Goal: Information Seeking & Learning: Check status

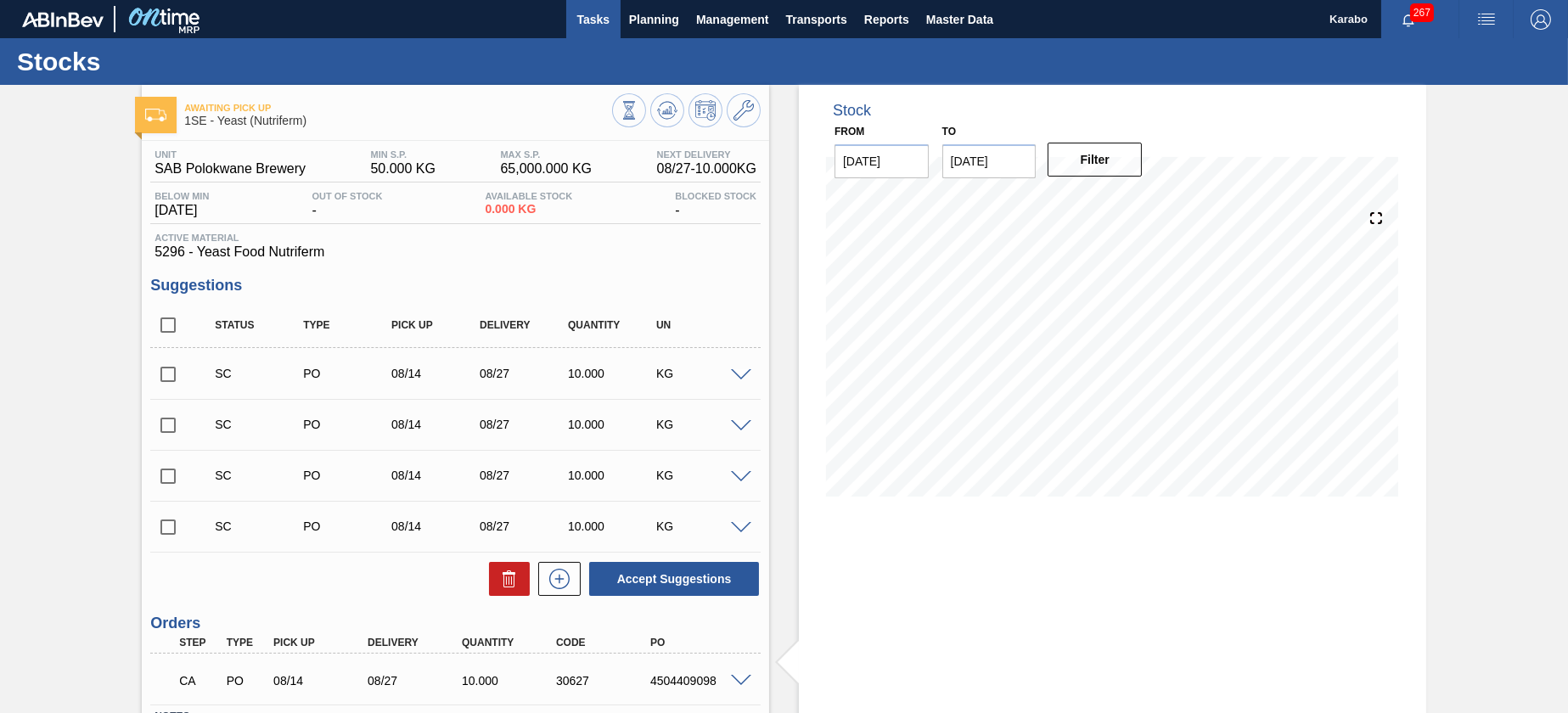
drag, startPoint x: 0, startPoint y: 0, endPoint x: 587, endPoint y: 37, distance: 588.2
click at [587, 37] on button "Tasks" at bounding box center [594, 19] width 55 height 38
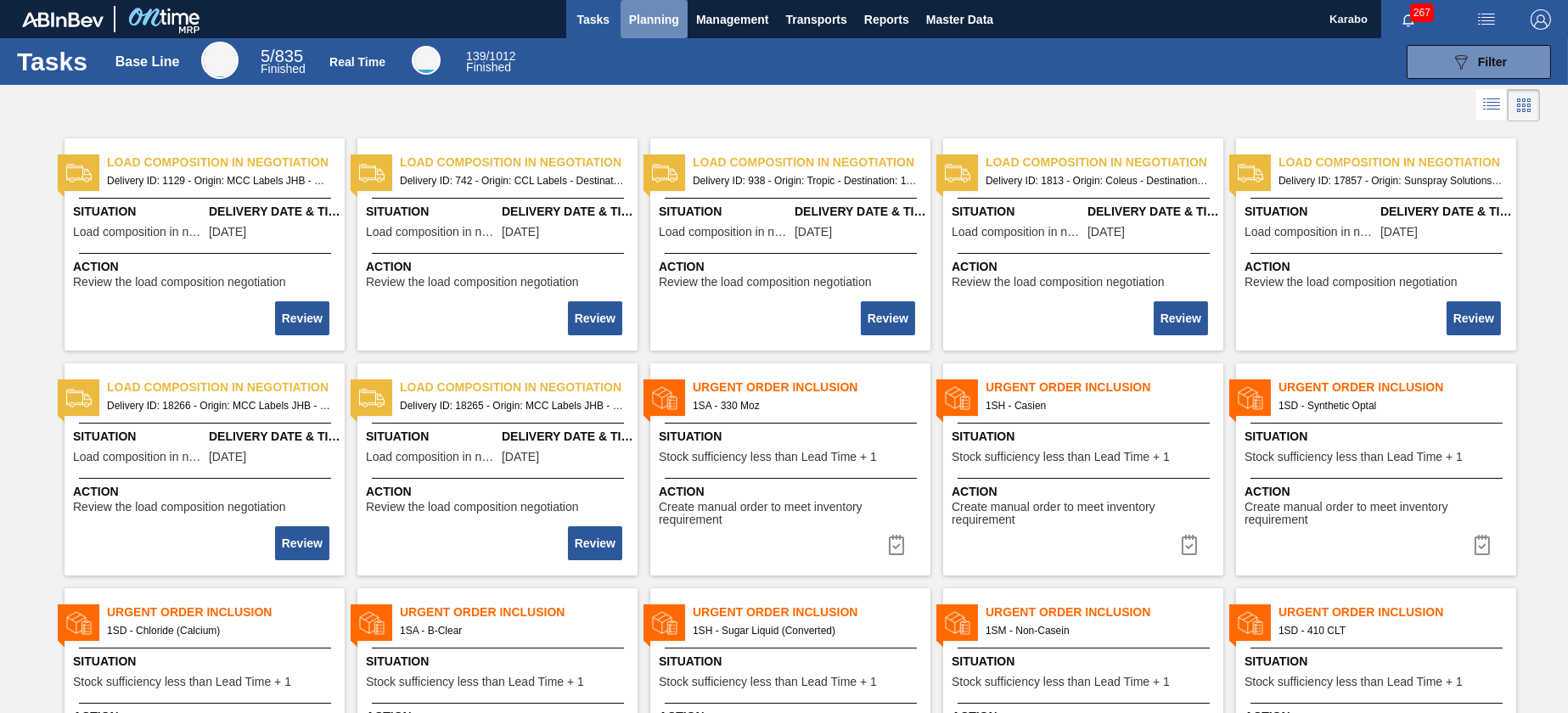
click at [624, 24] on button "Planning" at bounding box center [654, 19] width 67 height 38
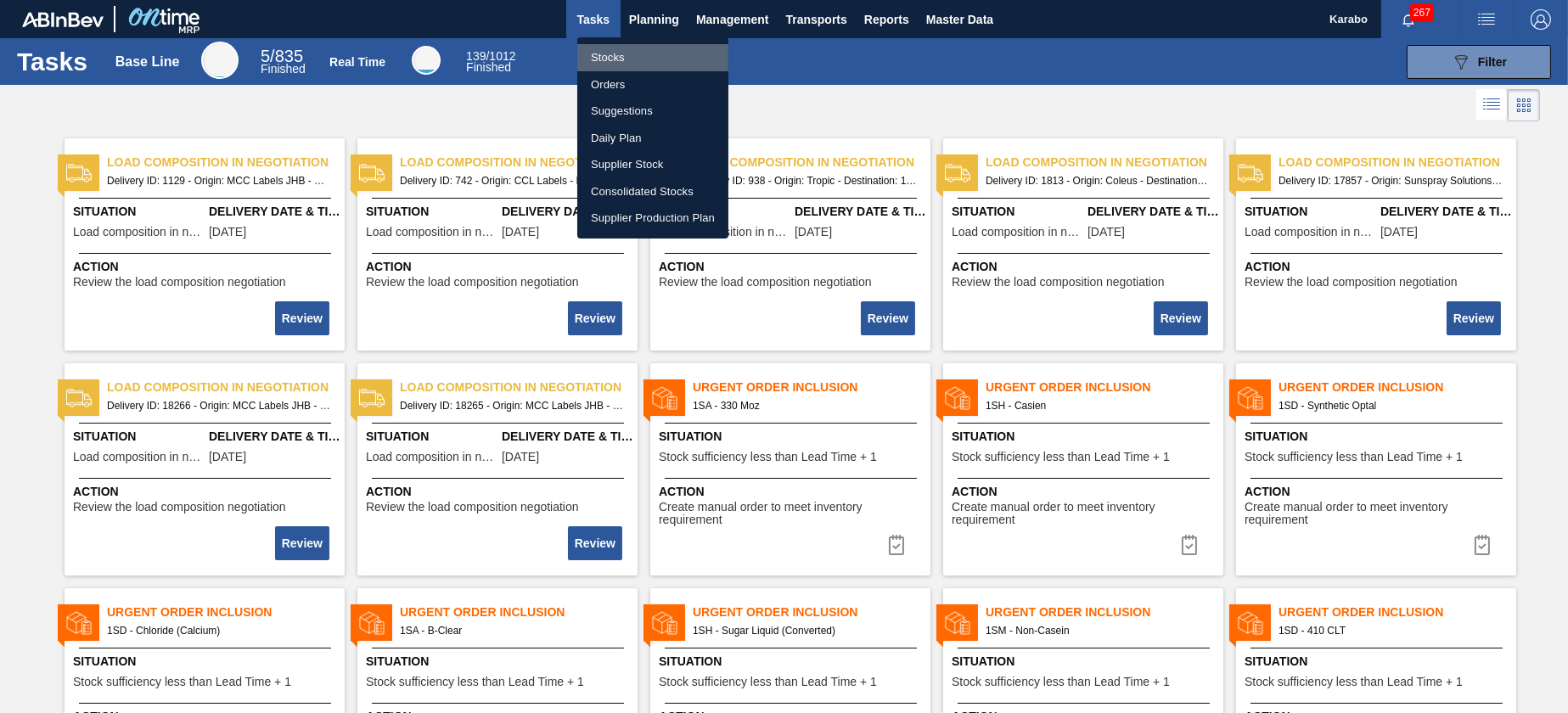
click at [642, 55] on li "Stocks" at bounding box center [653, 57] width 151 height 27
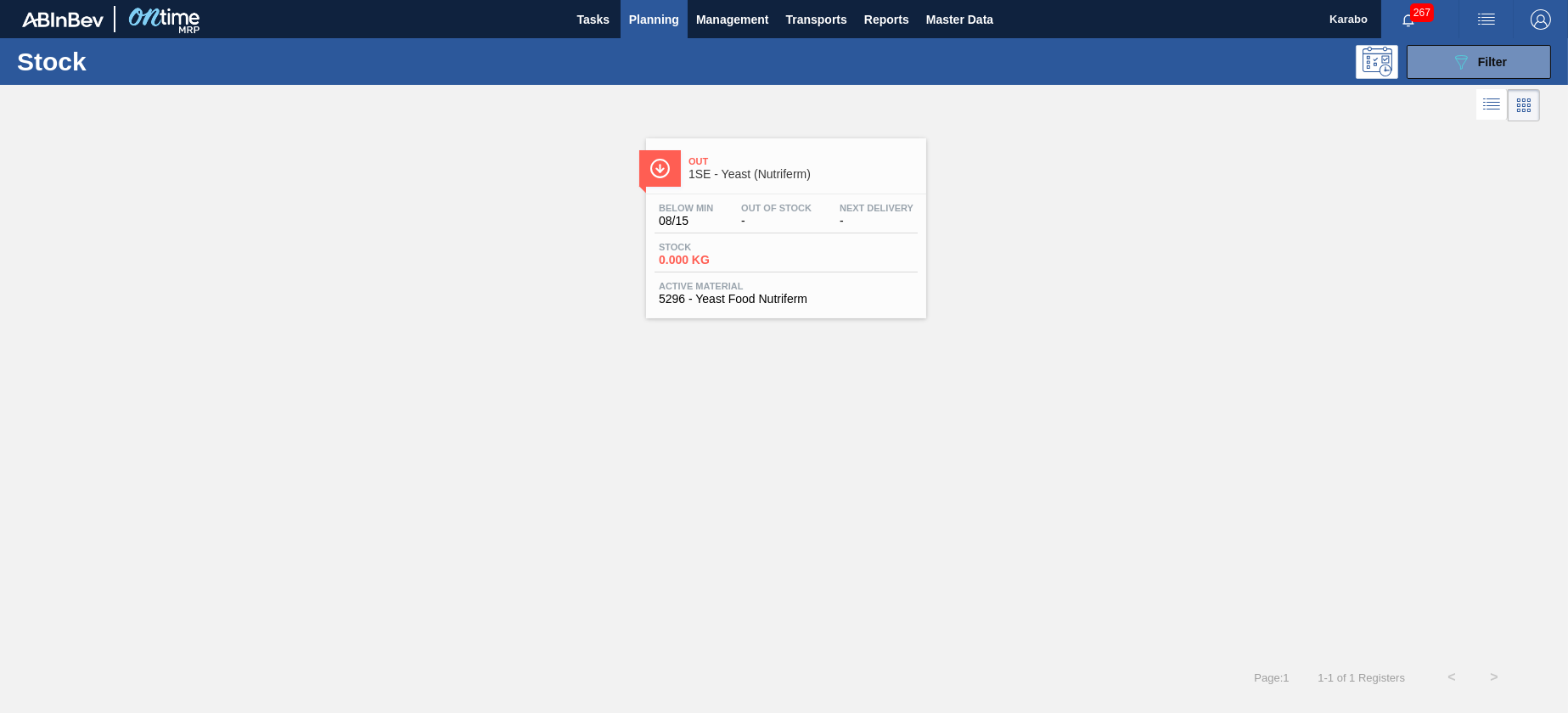
click at [1482, 39] on div "Stock 089F7B8B-B2A5-4AFE-B5C0-19BA573D28AC Filter" at bounding box center [784, 61] width 1568 height 47
click at [1486, 74] on button "089F7B8B-B2A5-4AFE-B5C0-19BA573D28AC Filter" at bounding box center [1479, 61] width 145 height 33
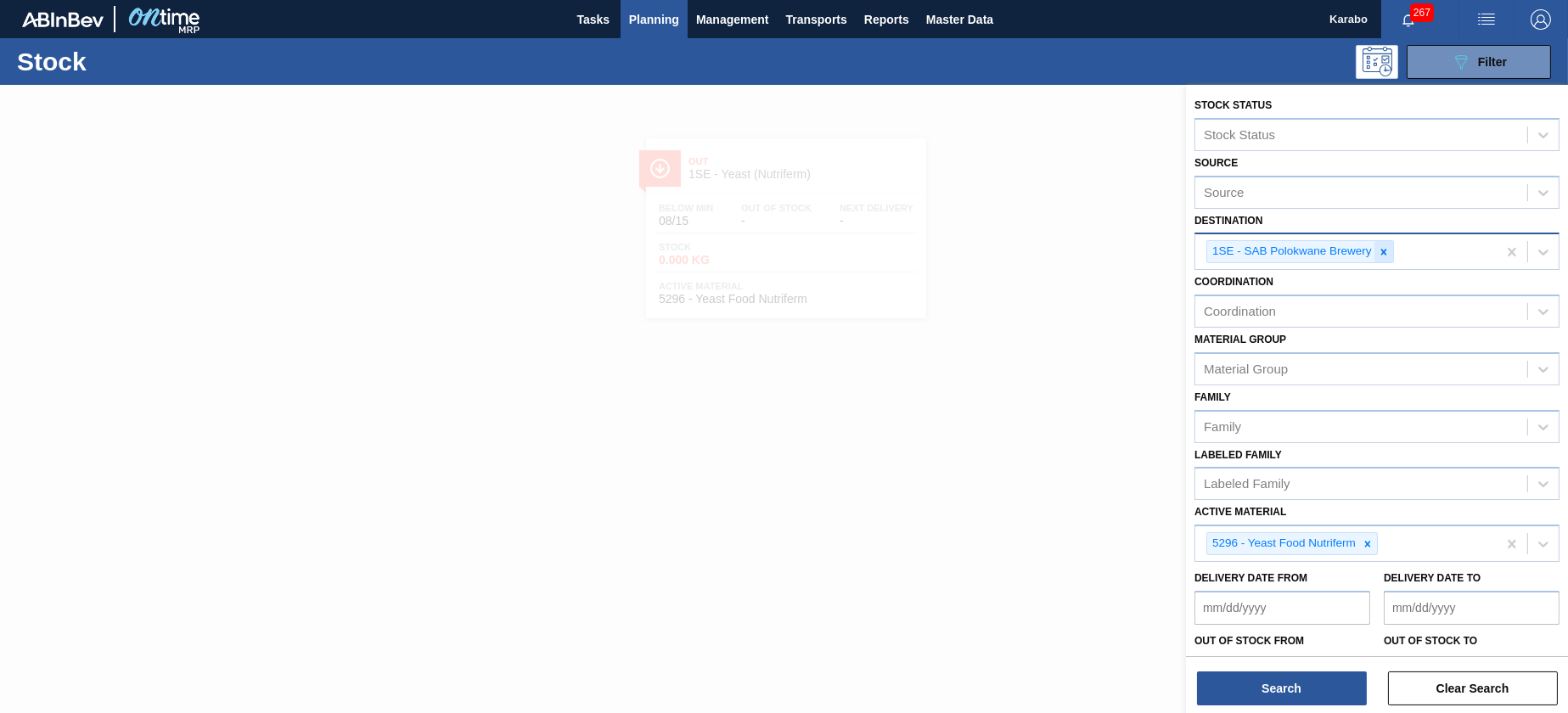
click at [1381, 242] on div at bounding box center [1384, 252] width 19 height 21
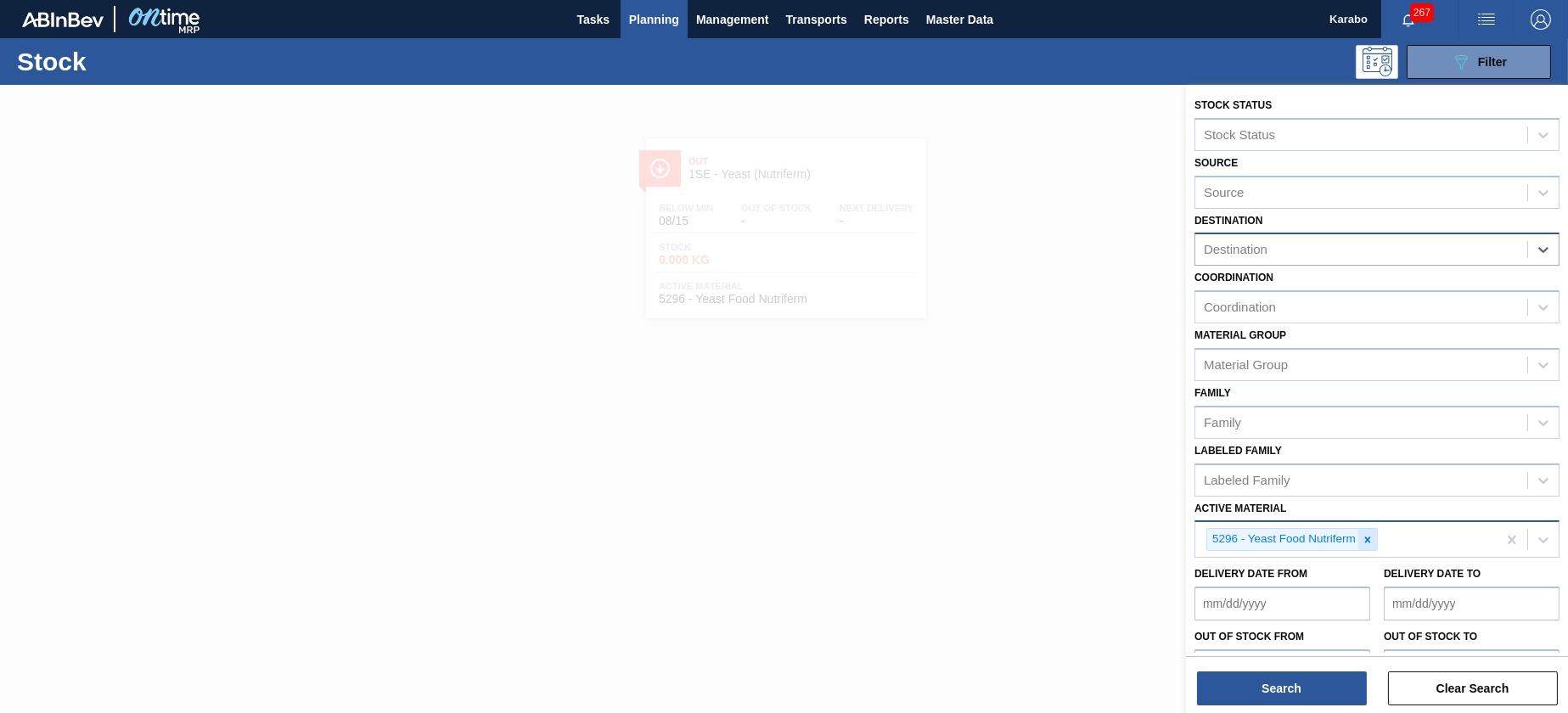
click at [1365, 537] on icon at bounding box center [1368, 540] width 6 height 6
click at [1276, 242] on div "Destination" at bounding box center [1361, 250] width 332 height 25
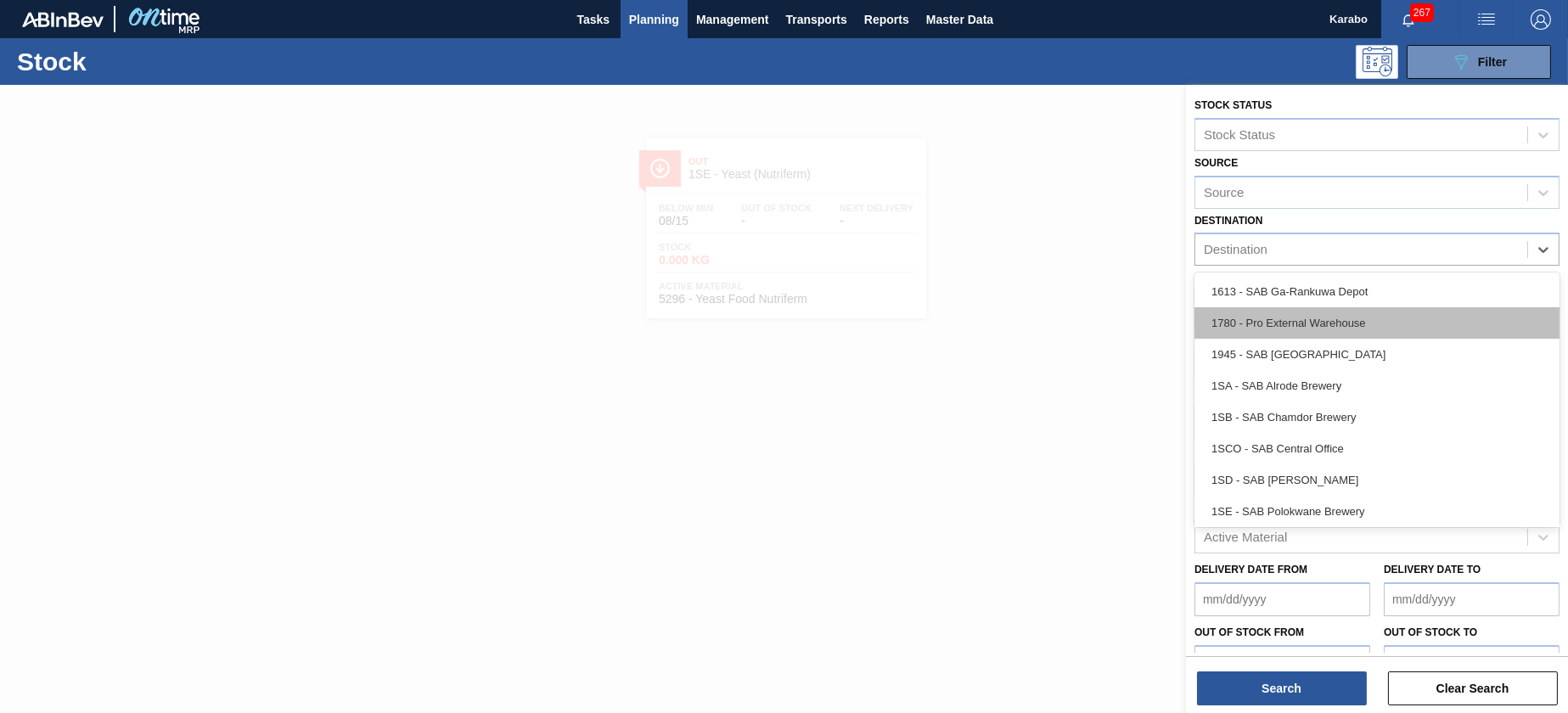
click at [1340, 325] on div "1780 - Pro External Warehouse" at bounding box center [1377, 323] width 365 height 32
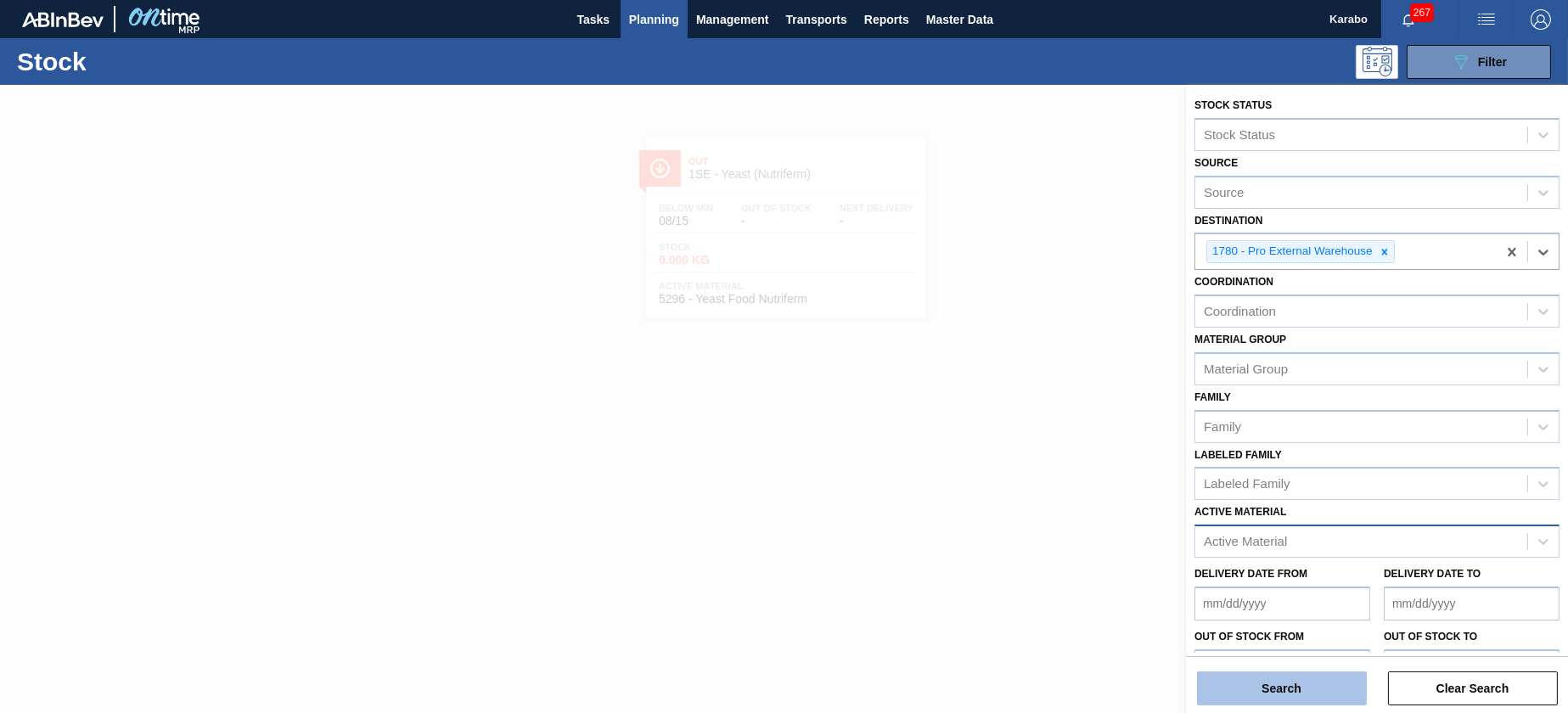
click at [1295, 691] on button "Search" at bounding box center [1282, 688] width 169 height 33
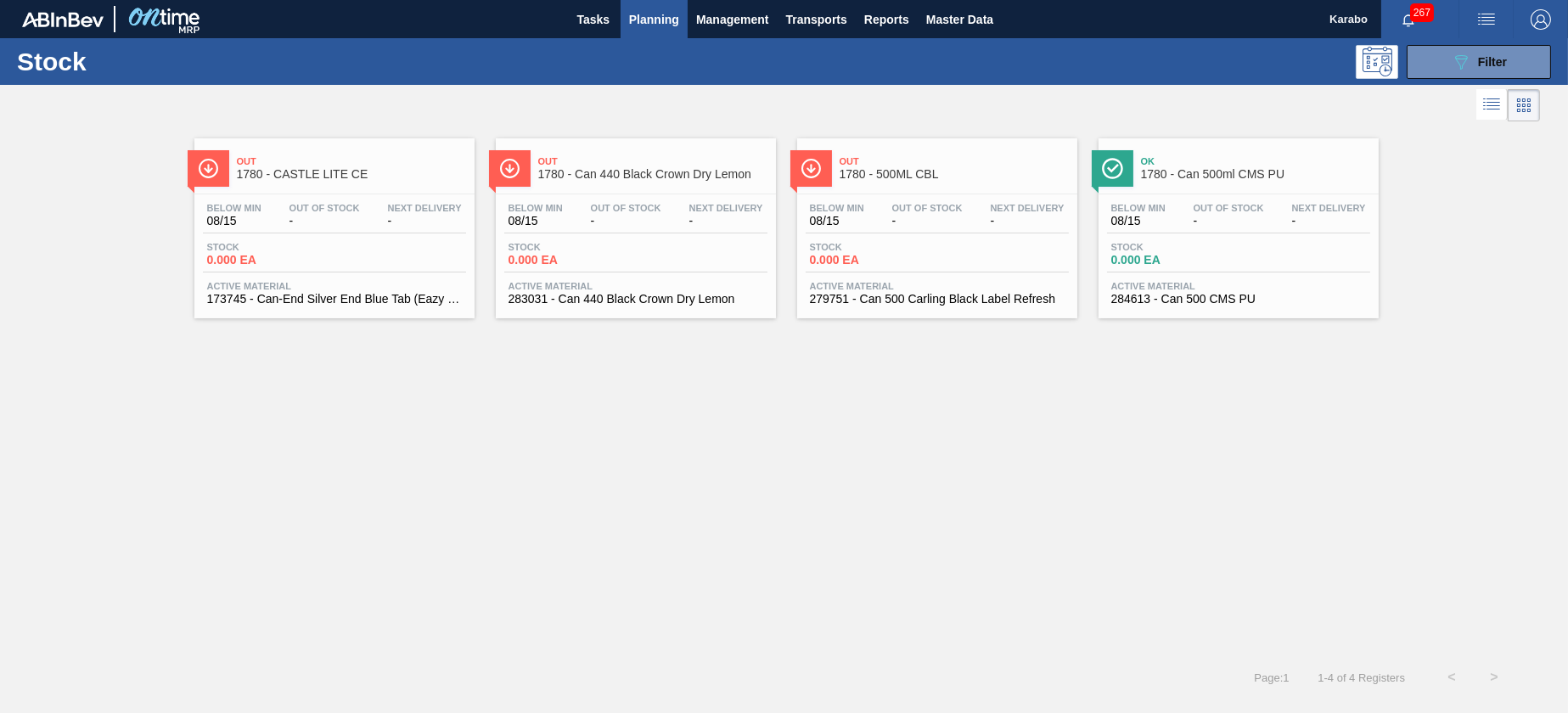
click at [361, 268] on div "Stock 0.000 EA" at bounding box center [334, 257] width 263 height 31
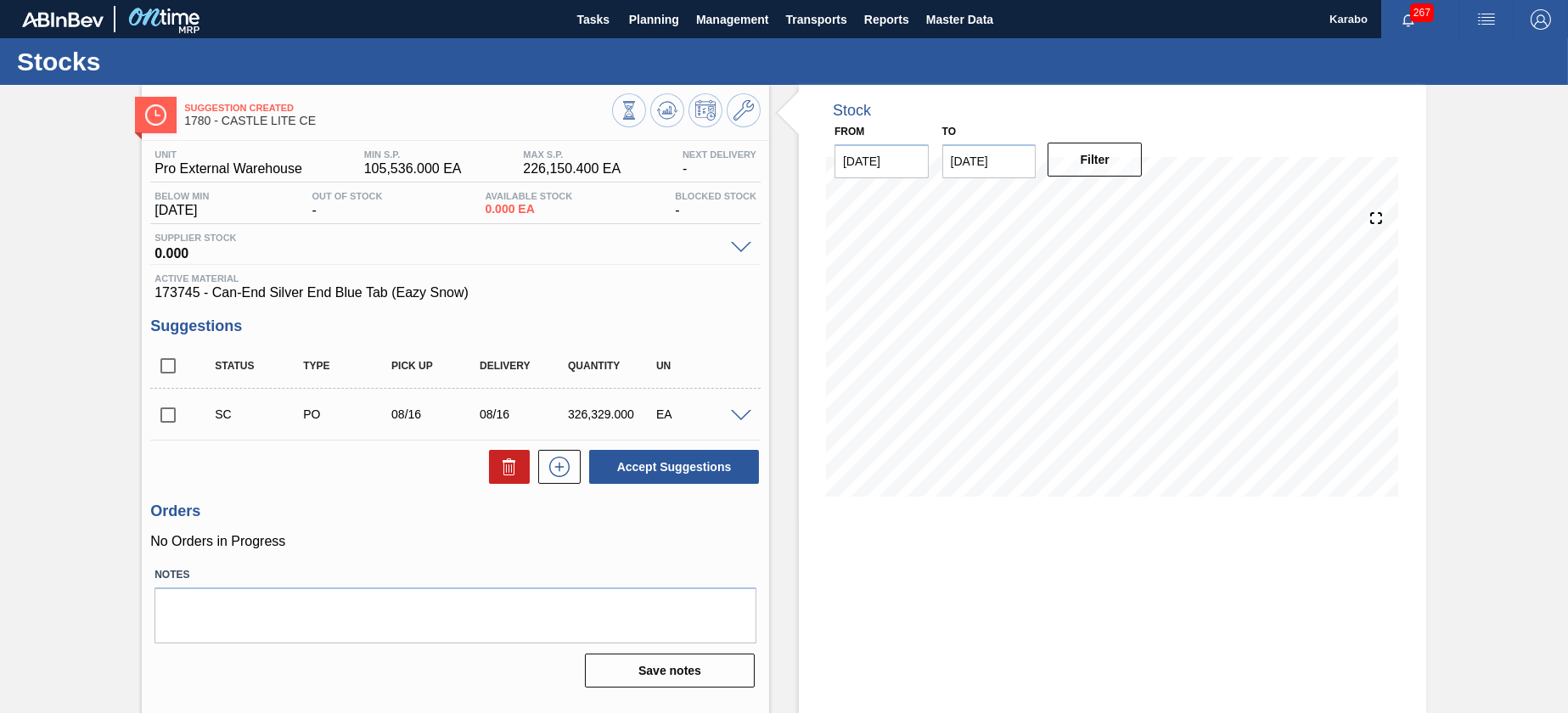
click at [736, 421] on span at bounding box center [741, 415] width 20 height 12
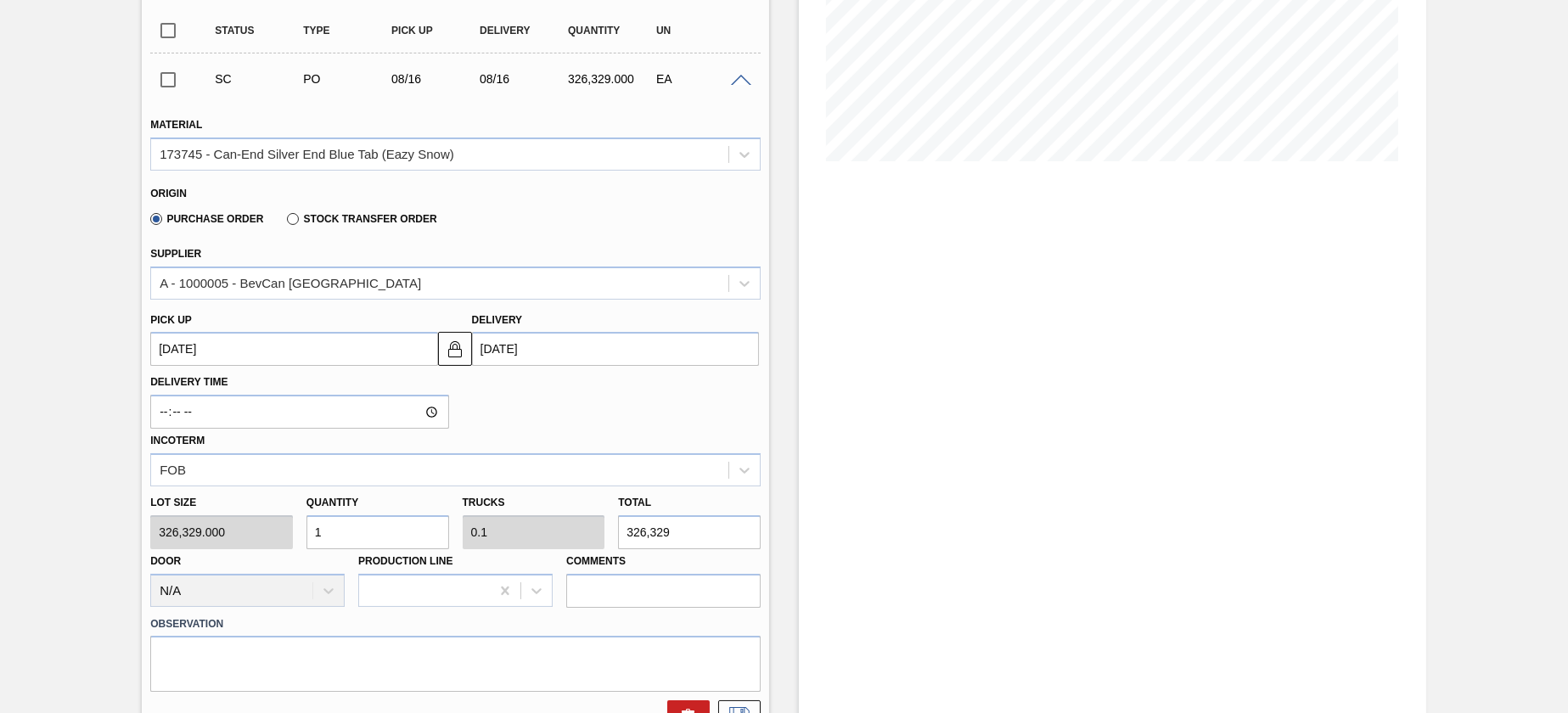
scroll to position [382, 0]
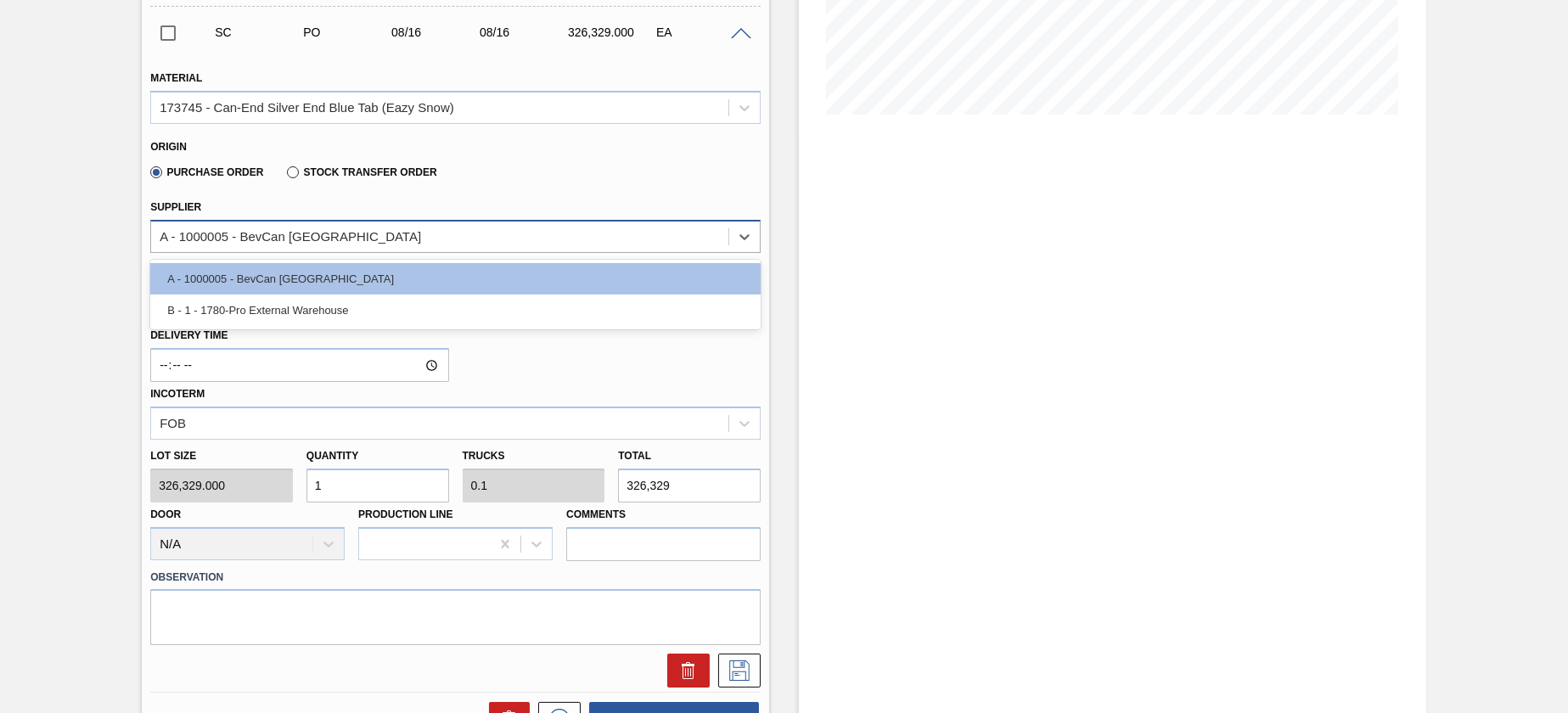
click at [364, 236] on div "A - 1000005 - BevCan [GEOGRAPHIC_DATA]" at bounding box center [439, 236] width 577 height 25
click at [603, 176] on div "Purchase Order Stock Transfer Order" at bounding box center [448, 169] width 596 height 33
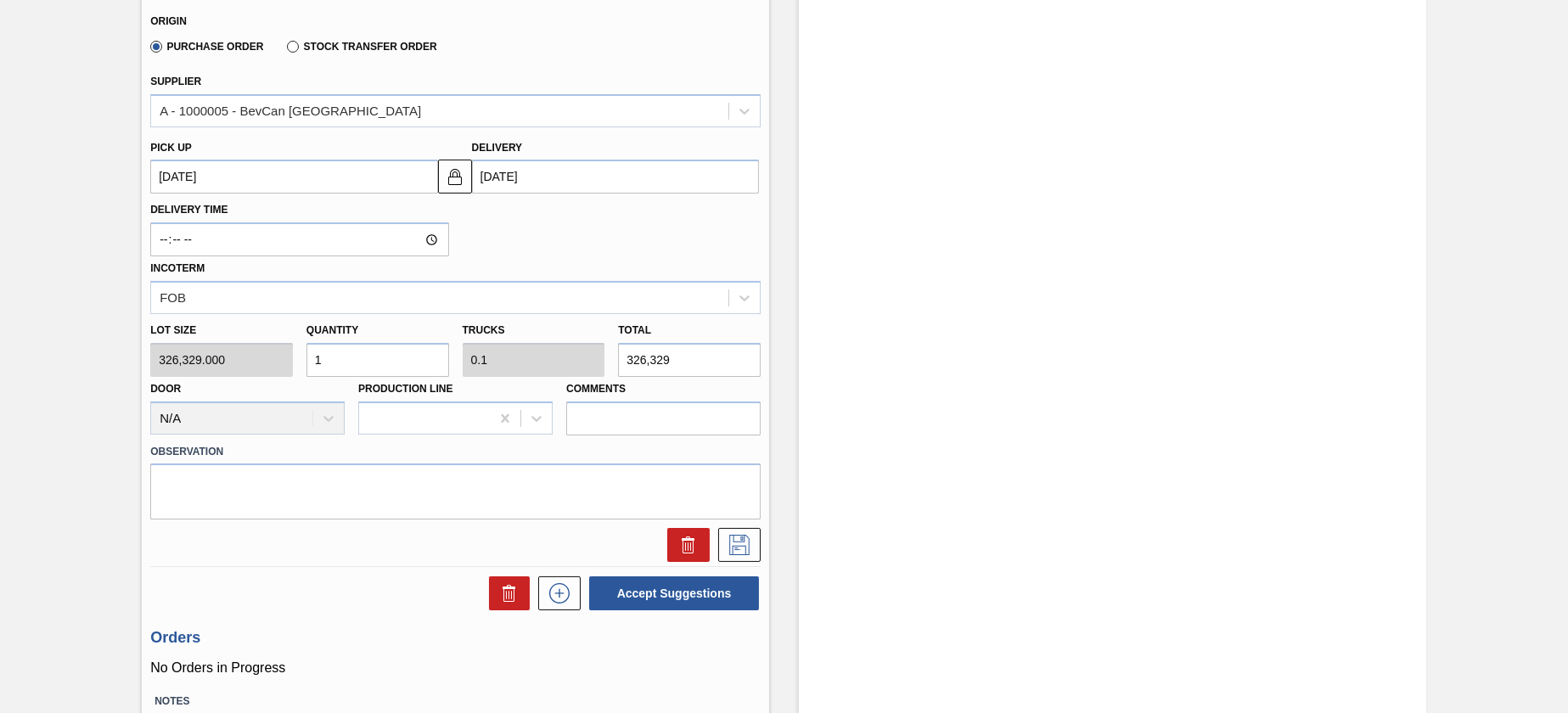
scroll to position [509, 0]
